Goal: Information Seeking & Learning: Learn about a topic

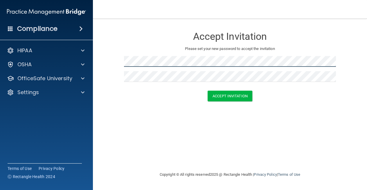
click at [99, 57] on main "Accept Invitation Please set your new password to accept the invitation Accept …" at bounding box center [230, 104] width 274 height 171
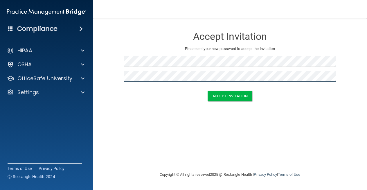
click at [96, 73] on main "Accept Invitation Please set your new password to accept the invitation Accept …" at bounding box center [230, 104] width 274 height 171
click at [232, 95] on button "Accept Invitation" at bounding box center [230, 96] width 45 height 11
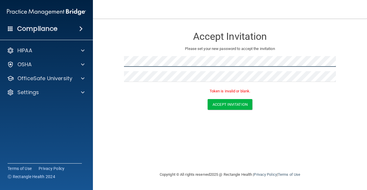
click at [117, 60] on form "Accept Invitation Please set your new password to accept the invitation Token i…" at bounding box center [229, 70] width 251 height 92
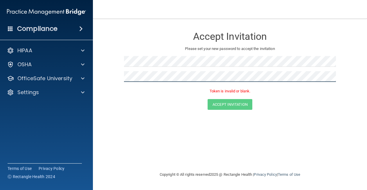
click at [101, 74] on main "Accept Invitation Please set your new password to accept the invitation Token i…" at bounding box center [230, 104] width 274 height 171
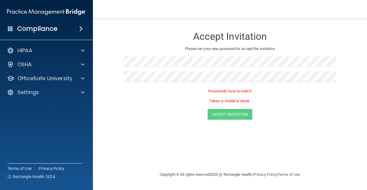
click at [283, 68] on div at bounding box center [230, 63] width 212 height 15
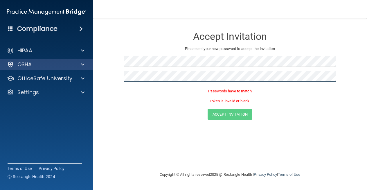
click at [82, 69] on div "Compliance HIPAA Documents and Policies Report an Incident Business Associates …" at bounding box center [183, 95] width 367 height 190
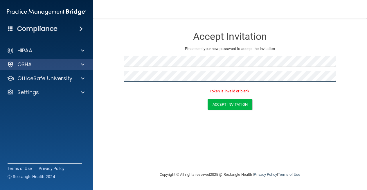
click at [230, 103] on button "Accept Invitation" at bounding box center [230, 104] width 45 height 11
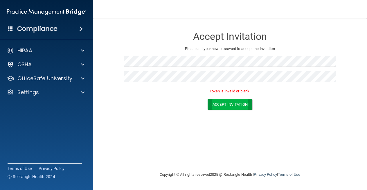
click at [233, 102] on button "Accept Invitation" at bounding box center [230, 104] width 45 height 11
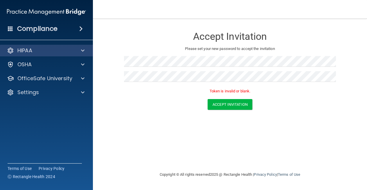
click at [84, 51] on div at bounding box center [82, 50] width 15 height 7
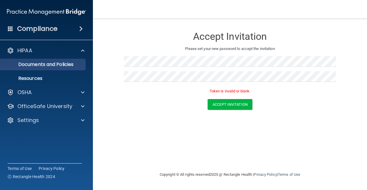
click at [64, 65] on p "Documents and Policies" at bounding box center [43, 65] width 79 height 6
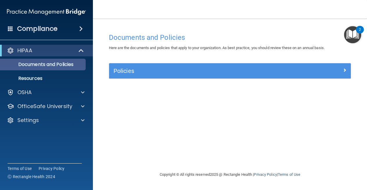
click at [77, 64] on p "Documents and Policies" at bounding box center [43, 65] width 79 height 6
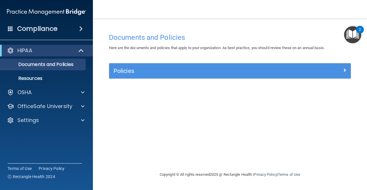
click at [197, 70] on h5 "Policies" at bounding box center [199, 71] width 172 height 6
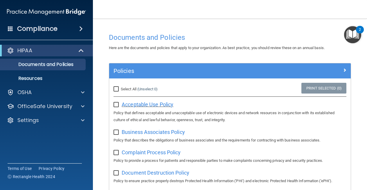
click at [142, 103] on span "Acceptable Use Policy" at bounding box center [148, 104] width 52 height 6
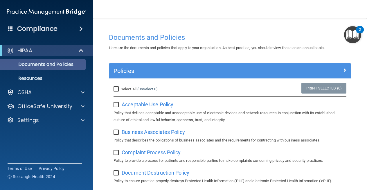
click at [70, 66] on p "Documents and Policies" at bounding box center [43, 65] width 79 height 6
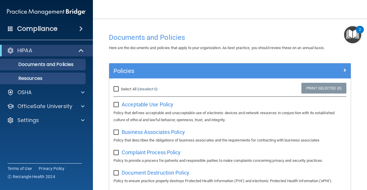
click at [40, 77] on p "Resources" at bounding box center [43, 78] width 79 height 6
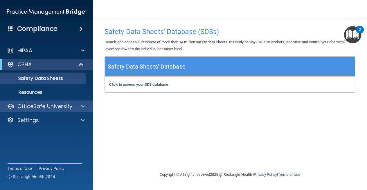
click at [76, 108] on div at bounding box center [82, 106] width 15 height 7
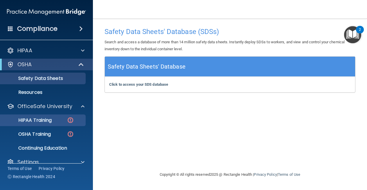
click at [52, 121] on p "HIPAA Training" at bounding box center [28, 120] width 48 height 6
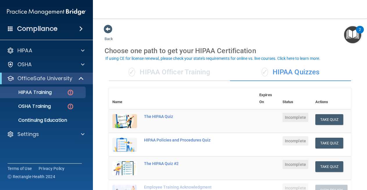
drag, startPoint x: 363, startPoint y: 27, endPoint x: 368, endPoint y: 58, distance: 31.2
click at [367, 58] on html "Compliance HIPAA Documents and Policies Report an Incident Business Associates …" at bounding box center [183, 95] width 367 height 190
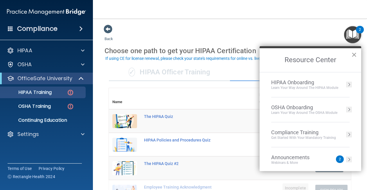
click at [355, 57] on button "×" at bounding box center [354, 54] width 6 height 9
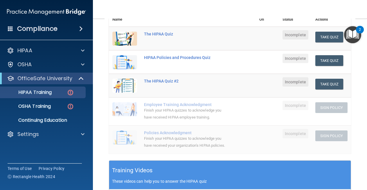
scroll to position [84, 0]
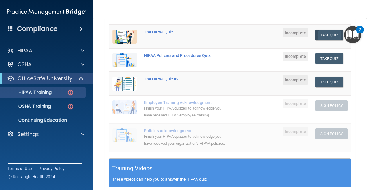
click at [330, 32] on button "Take Quiz" at bounding box center [329, 35] width 28 height 11
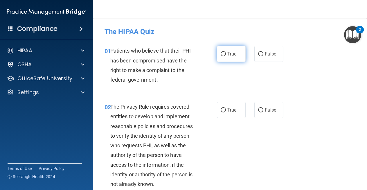
click at [221, 55] on input "True" at bounding box center [223, 54] width 5 height 4
radio input "true"
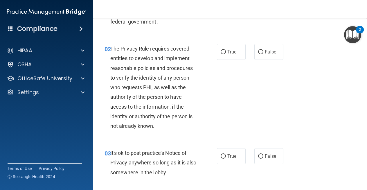
scroll to position [64, 0]
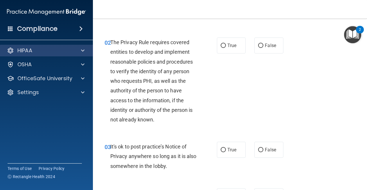
click at [82, 50] on span at bounding box center [82, 50] width 3 height 7
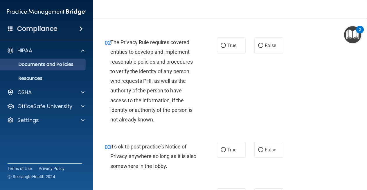
click at [71, 65] on p "Documents and Policies" at bounding box center [43, 65] width 79 height 6
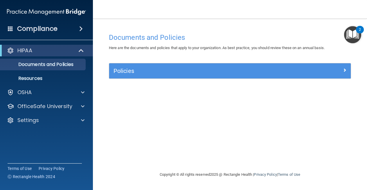
click at [345, 70] on span at bounding box center [344, 69] width 3 height 7
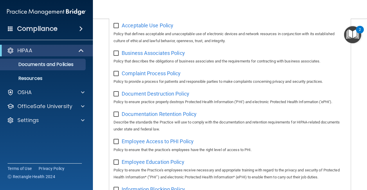
scroll to position [82, 0]
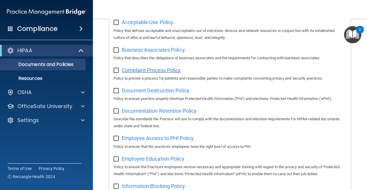
click at [147, 68] on span "Complaint Process Policy" at bounding box center [151, 70] width 59 height 6
click at [184, 138] on span "Employee Access to PHI Policy" at bounding box center [158, 138] width 72 height 6
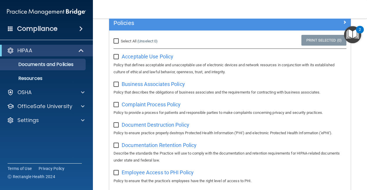
scroll to position [46, 0]
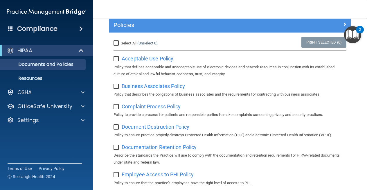
click at [155, 57] on span "Acceptable Use Policy" at bounding box center [148, 58] width 52 height 6
click at [118, 59] on input "checkbox" at bounding box center [116, 59] width 7 height 5
checkbox input "true"
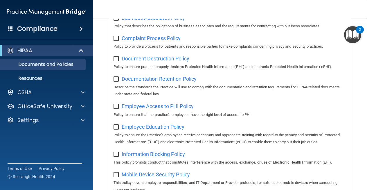
scroll to position [115, 0]
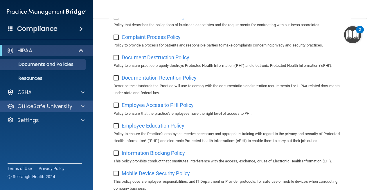
click at [83, 107] on span at bounding box center [82, 106] width 3 height 7
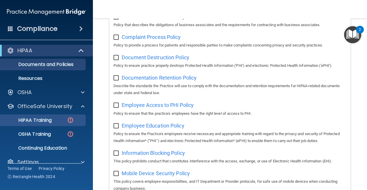
click at [72, 118] on img at bounding box center [70, 119] width 7 height 7
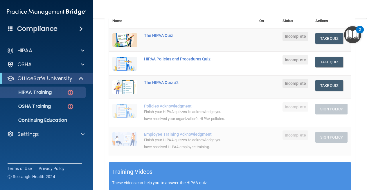
scroll to position [82, 0]
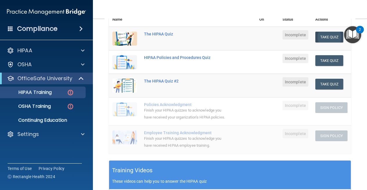
click at [322, 36] on button "Take Quiz" at bounding box center [329, 37] width 28 height 11
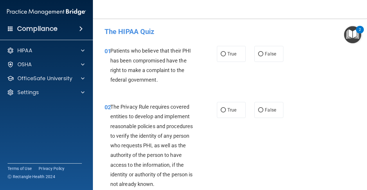
drag, startPoint x: 365, startPoint y: 28, endPoint x: 361, endPoint y: 109, distance: 80.8
click at [361, 109] on body "Compliance HIPAA Documents and Policies Report an Incident Business Associates …" at bounding box center [183, 95] width 367 height 190
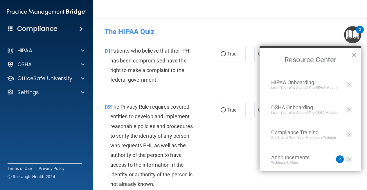
click at [308, 28] on h4 "The HIPAA Quiz" at bounding box center [229, 32] width 251 height 8
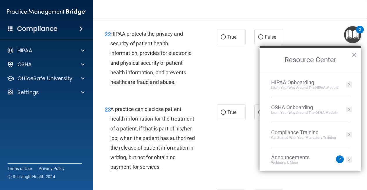
scroll to position [1106, 0]
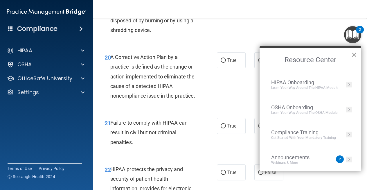
click at [353, 58] on button "×" at bounding box center [354, 54] width 6 height 9
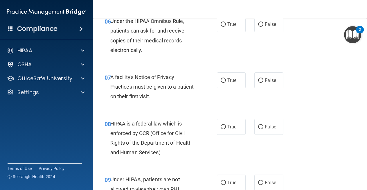
scroll to position [0, 0]
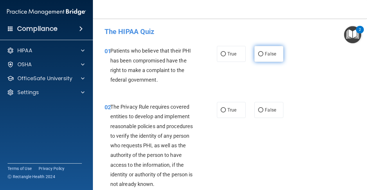
click at [261, 54] on input "False" at bounding box center [260, 54] width 5 height 4
radio input "true"
click at [223, 53] on input "True" at bounding box center [223, 54] width 5 height 4
radio input "true"
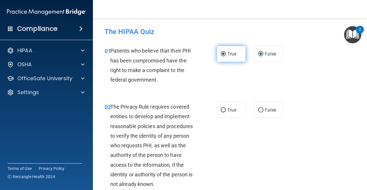
radio input "false"
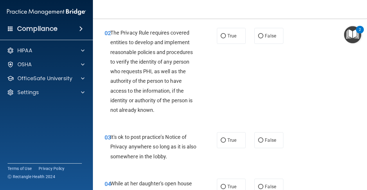
scroll to position [68, 0]
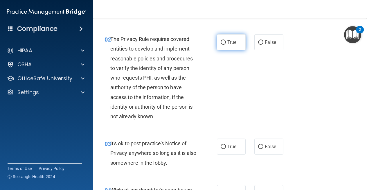
click at [223, 43] on input "True" at bounding box center [223, 42] width 5 height 4
radio input "true"
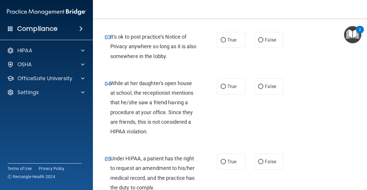
scroll to position [184, 0]
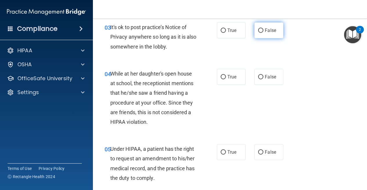
click at [261, 27] on label "False" at bounding box center [268, 30] width 29 height 16
click at [261, 28] on input "False" at bounding box center [260, 30] width 5 height 4
radio input "true"
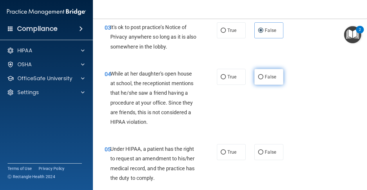
click at [262, 77] on label "False" at bounding box center [268, 77] width 29 height 16
click at [262, 77] on input "False" at bounding box center [260, 77] width 5 height 4
radio input "true"
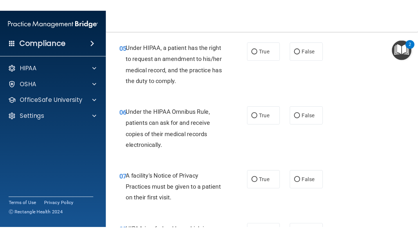
scroll to position [300, 0]
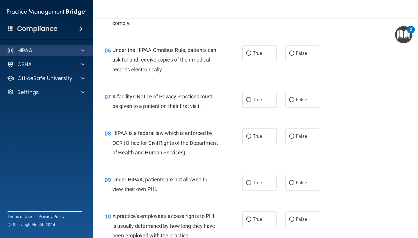
click at [83, 47] on span at bounding box center [82, 50] width 3 height 7
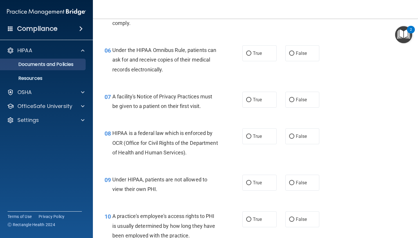
click at [80, 67] on p "Documents and Policies" at bounding box center [43, 65] width 79 height 6
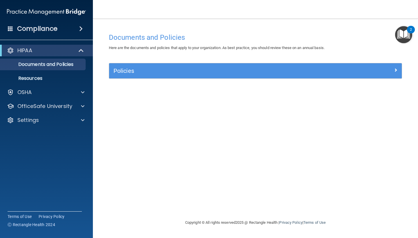
click at [292, 69] on h5 "Policies" at bounding box center [218, 71] width 211 height 6
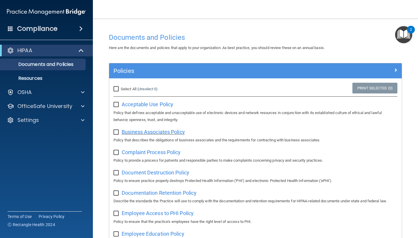
click at [165, 129] on span "Business Associates Policy" at bounding box center [153, 132] width 63 height 6
click at [140, 150] on span "Complaint Process Policy" at bounding box center [151, 152] width 59 height 6
click at [166, 170] on span "Document Destruction Policy" at bounding box center [156, 173] width 68 height 6
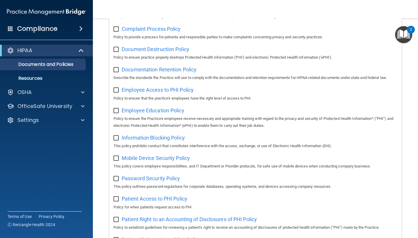
scroll to position [126, 0]
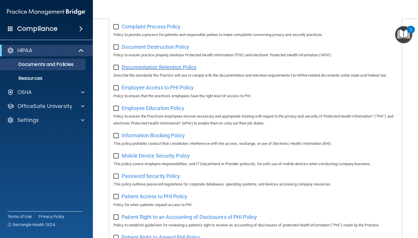
click at [188, 65] on span "Documentation Retention Policy" at bounding box center [159, 67] width 75 height 6
click at [158, 86] on span "Employee Access to PHI Policy" at bounding box center [158, 87] width 72 height 6
click at [117, 87] on input "checkbox" at bounding box center [116, 88] width 7 height 5
checkbox input "true"
click at [114, 65] on input "checkbox" at bounding box center [116, 67] width 7 height 5
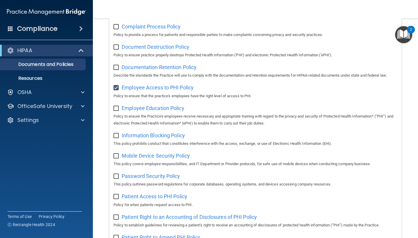
checkbox input "true"
click at [113, 45] on input "checkbox" at bounding box center [116, 47] width 7 height 5
checkbox input "true"
click at [117, 25] on input "checkbox" at bounding box center [116, 27] width 7 height 5
checkbox input "true"
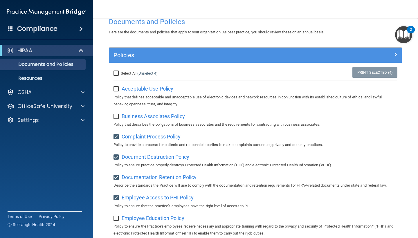
scroll to position [4, 0]
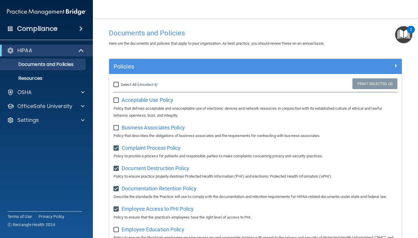
click at [117, 98] on input "checkbox" at bounding box center [116, 100] width 7 height 5
checkbox input "true"
click at [117, 126] on input "checkbox" at bounding box center [116, 128] width 7 height 5
checkbox input "true"
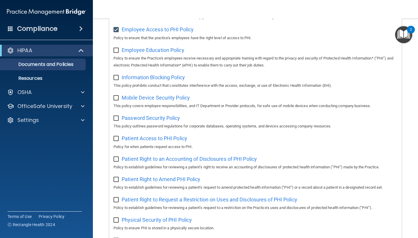
scroll to position [171, 0]
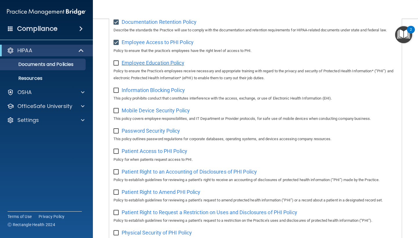
click at [159, 60] on span "Employee Education Policy" at bounding box center [153, 63] width 63 height 6
click at [118, 61] on input "checkbox" at bounding box center [116, 63] width 7 height 5
checkbox input "true"
click at [150, 88] on span "Information Blocking Policy" at bounding box center [153, 90] width 63 height 6
click at [116, 88] on input "checkbox" at bounding box center [116, 90] width 7 height 5
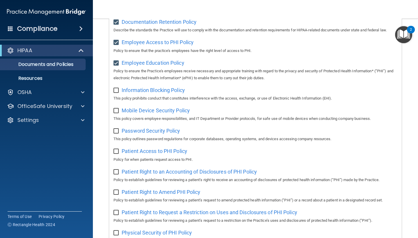
checkbox input "true"
click at [166, 108] on span "Mobile Device Security Policy" at bounding box center [156, 110] width 68 height 6
click at [115, 109] on input "checkbox" at bounding box center [116, 111] width 7 height 5
checkbox input "true"
